Goal: Task Accomplishment & Management: Manage account settings

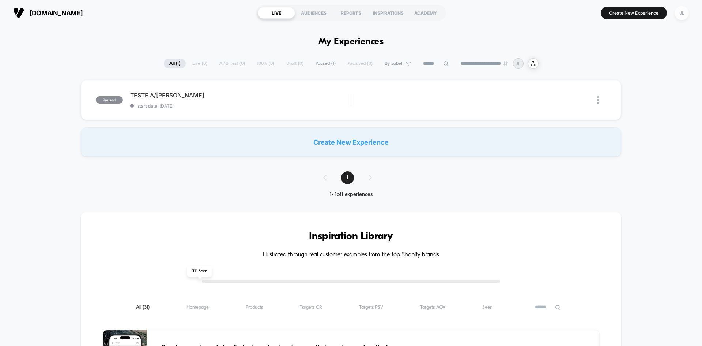
click at [676, 16] on div "JL" at bounding box center [682, 13] width 14 height 14
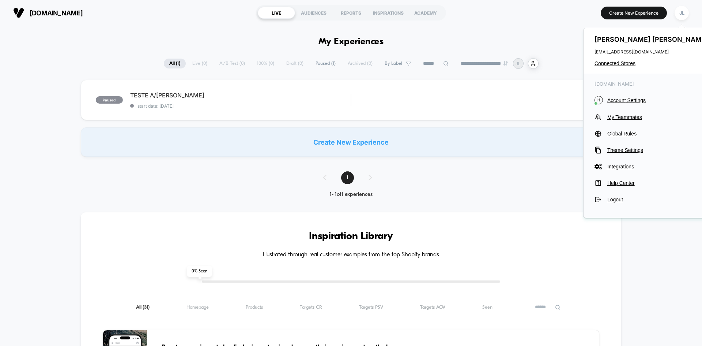
click at [119, 61] on div "**********" at bounding box center [351, 63] width 702 height 11
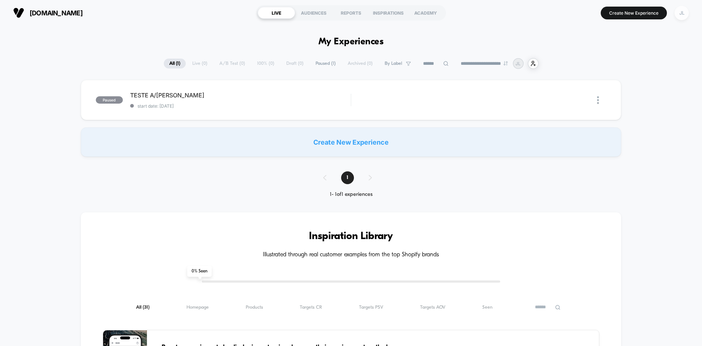
click at [680, 17] on div "JL" at bounding box center [682, 13] width 14 height 14
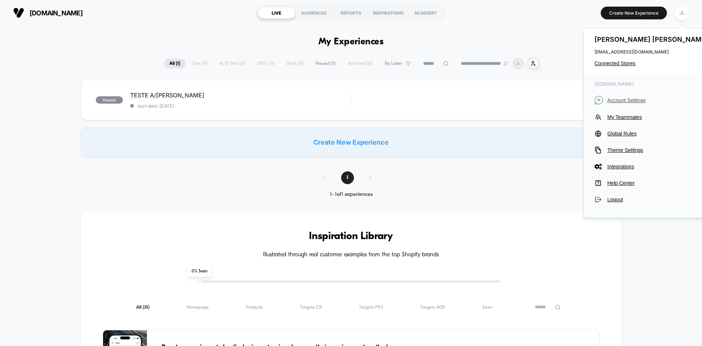
click at [635, 98] on span "Account Settings" at bounding box center [659, 100] width 103 height 6
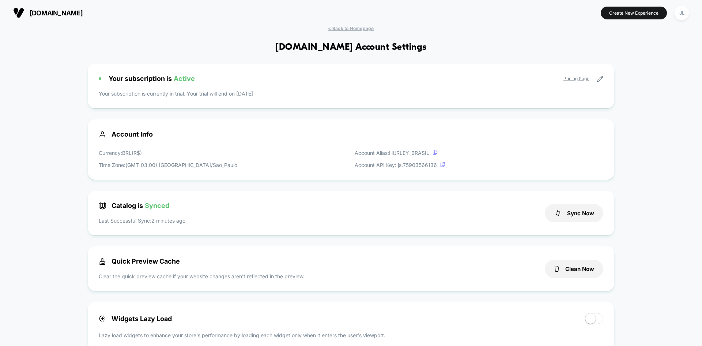
click at [600, 78] on icon at bounding box center [600, 79] width 7 height 7
click at [216, 84] on div "Your subscription is Active Pricing Page Your subscription is currently in tria…" at bounding box center [351, 86] width 527 height 45
click at [441, 80] on div "Your subscription is Active Pricing Page" at bounding box center [351, 79] width 505 height 8
click at [601, 76] on icon at bounding box center [600, 79] width 7 height 7
click at [601, 77] on icon at bounding box center [600, 79] width 7 height 7
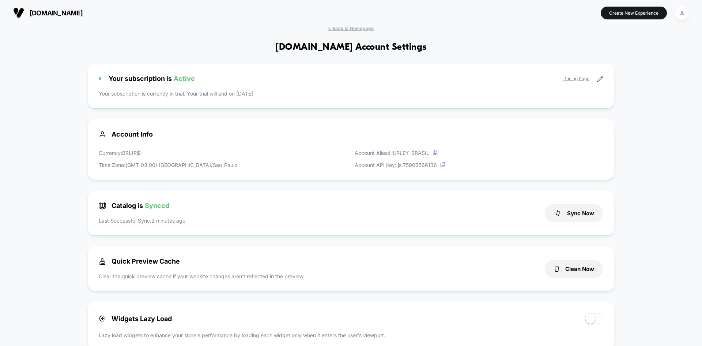
click at [601, 77] on icon at bounding box center [600, 79] width 7 height 7
click at [597, 80] on icon at bounding box center [600, 79] width 7 height 7
click at [202, 89] on div "Your subscription is Active Pricing Page Your subscription is currently in tria…" at bounding box center [351, 86] width 527 height 45
click at [194, 81] on span "Active" at bounding box center [184, 79] width 21 height 8
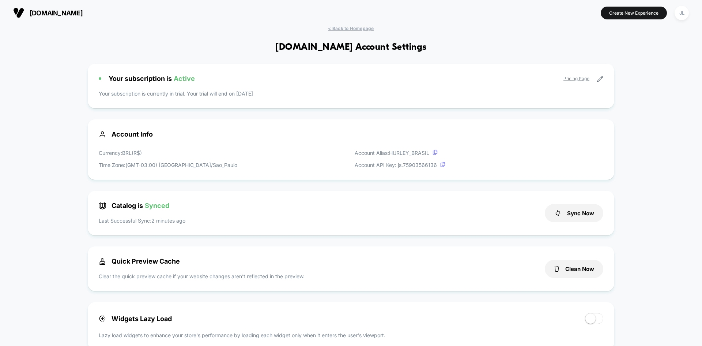
click at [193, 95] on p "Your subscription is currently in trial. Your trial will end on 27/10/2025" at bounding box center [351, 94] width 505 height 8
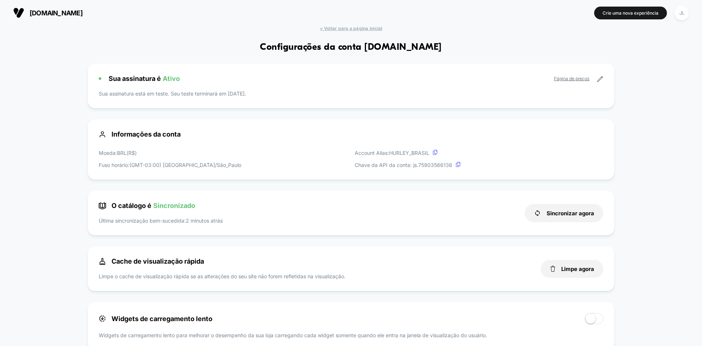
click at [603, 79] on icon at bounding box center [600, 79] width 7 height 7
click at [576, 79] on font "Página de preços" at bounding box center [571, 78] width 35 height 5
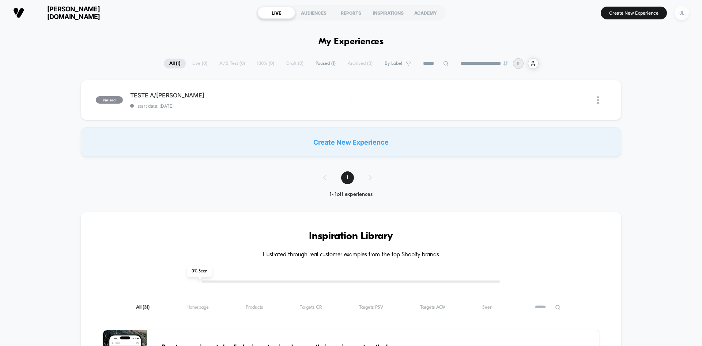
click at [680, 14] on div "JL" at bounding box center [682, 13] width 14 height 14
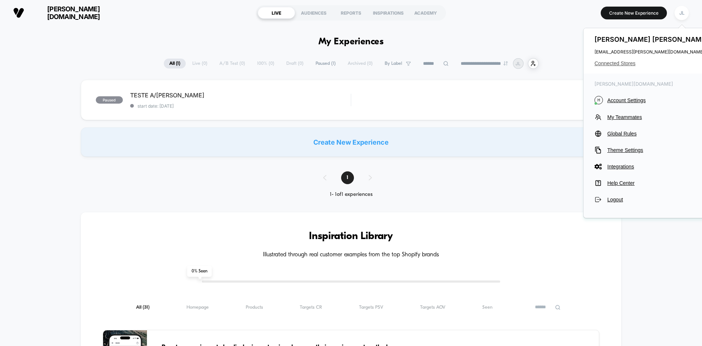
click at [615, 63] on span "Connected Stores" at bounding box center [653, 63] width 116 height 6
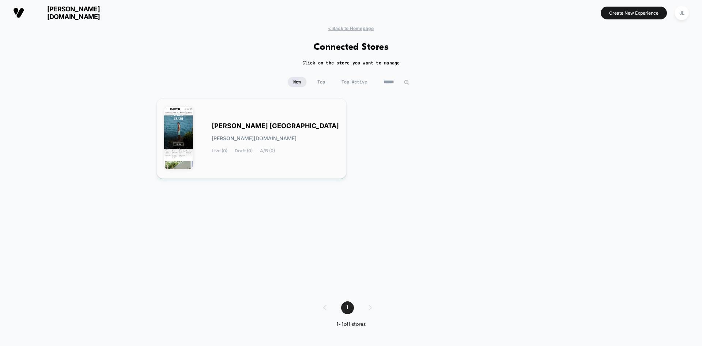
click at [319, 131] on div "HURLEY BRASIL hurley-brasil.myshopify.com Live (0) Draft (0) A/B (0)" at bounding box center [275, 138] width 127 height 30
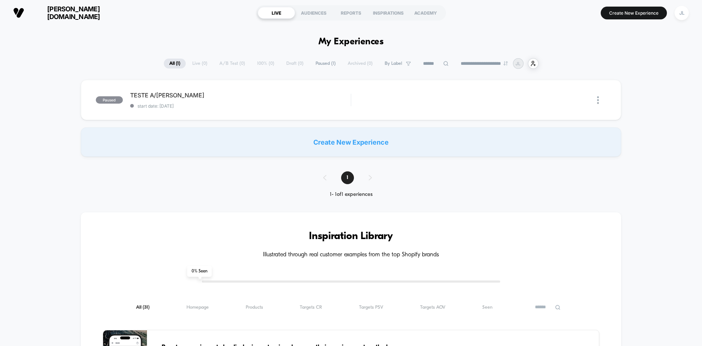
click at [689, 10] on button "JL" at bounding box center [682, 12] width 19 height 15
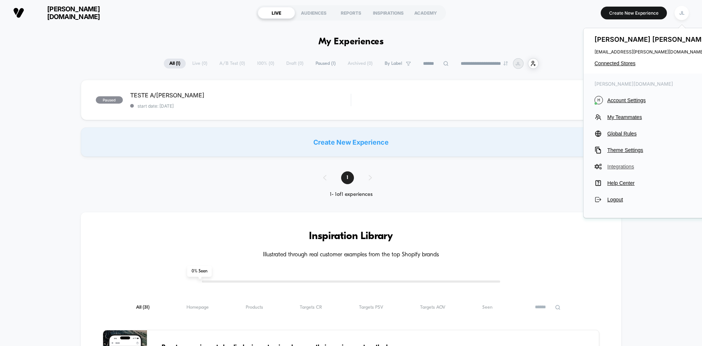
click at [625, 168] on span "Integrations" at bounding box center [659, 167] width 103 height 6
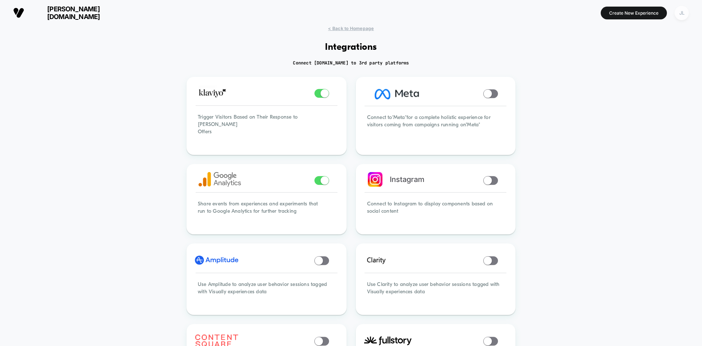
click at [681, 13] on div "JL" at bounding box center [682, 13] width 14 height 14
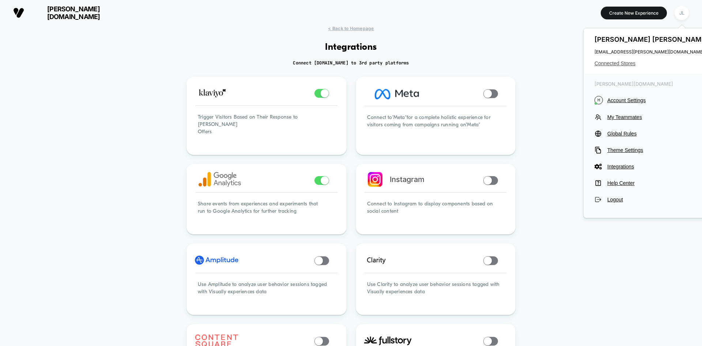
click at [616, 63] on span "Connected Stores" at bounding box center [653, 63] width 116 height 6
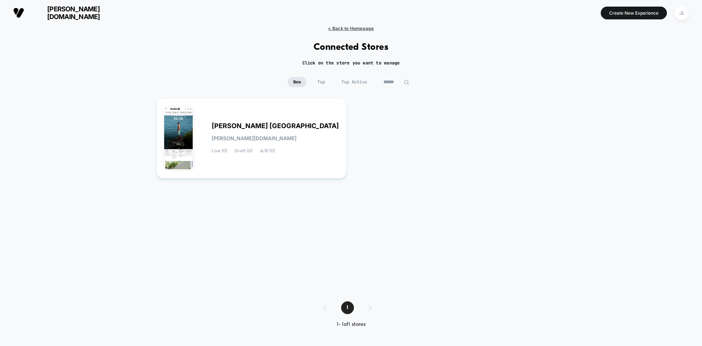
click at [349, 26] on span "< Back to Homepage" at bounding box center [351, 28] width 46 height 5
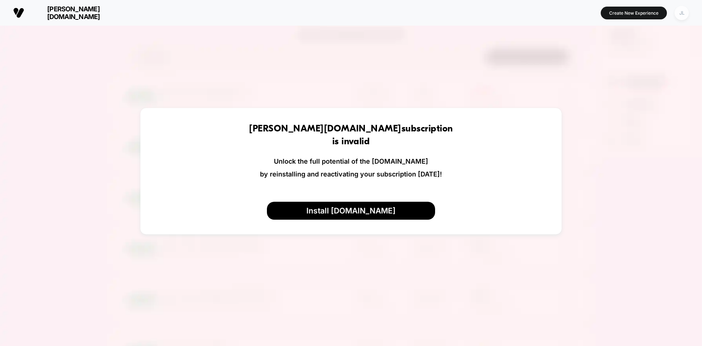
click at [684, 13] on div "JL" at bounding box center [682, 13] width 14 height 14
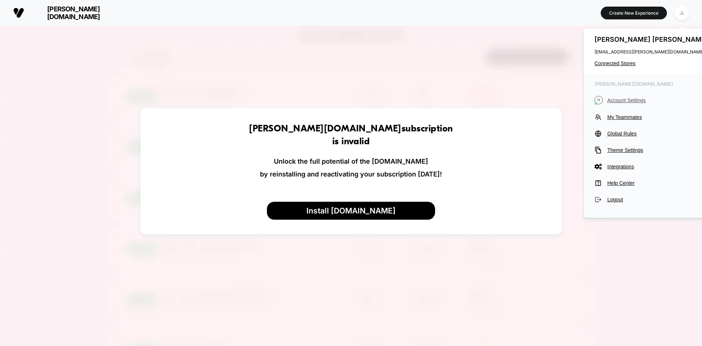
click at [629, 100] on span "Account Settings" at bounding box center [659, 100] width 103 height 6
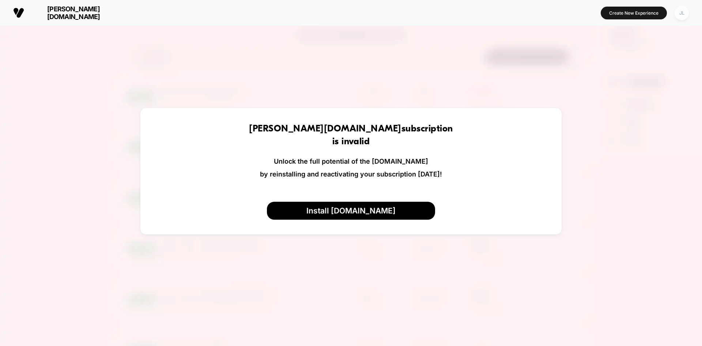
click at [683, 12] on div "JL" at bounding box center [682, 13] width 14 height 14
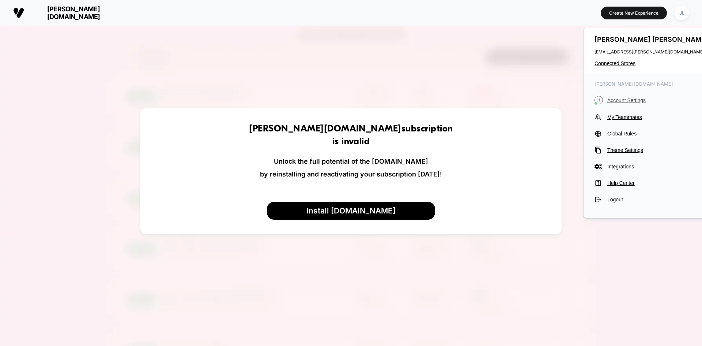
click at [619, 99] on span "Account Settings" at bounding box center [659, 100] width 103 height 6
